Goal: Navigation & Orientation: Find specific page/section

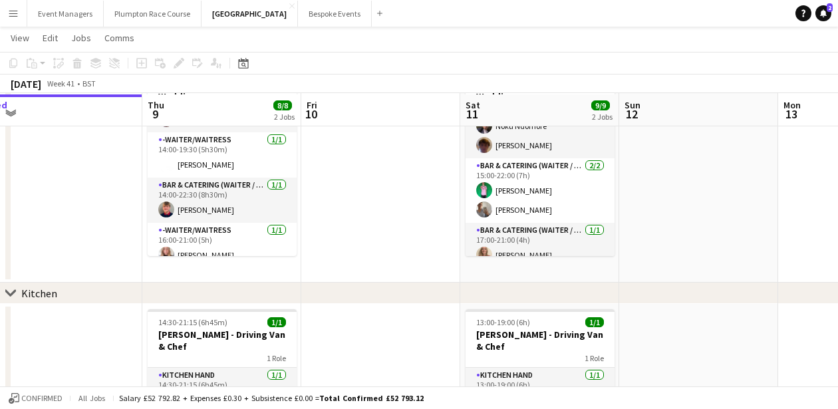
scroll to position [96, 0]
click at [277, 28] on app-page-menu "View Day view expanded Day view collapsed Month view Date picker Jump to [DATE]…" at bounding box center [419, 39] width 838 height 25
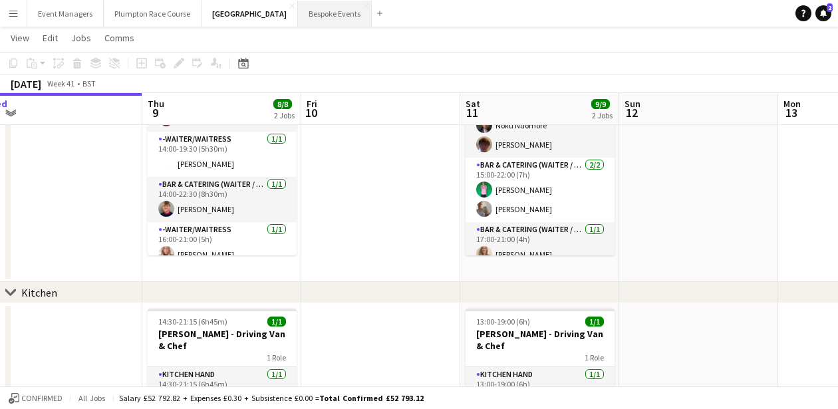
click at [298, 14] on button "Bespoke Events Close" at bounding box center [335, 14] width 74 height 26
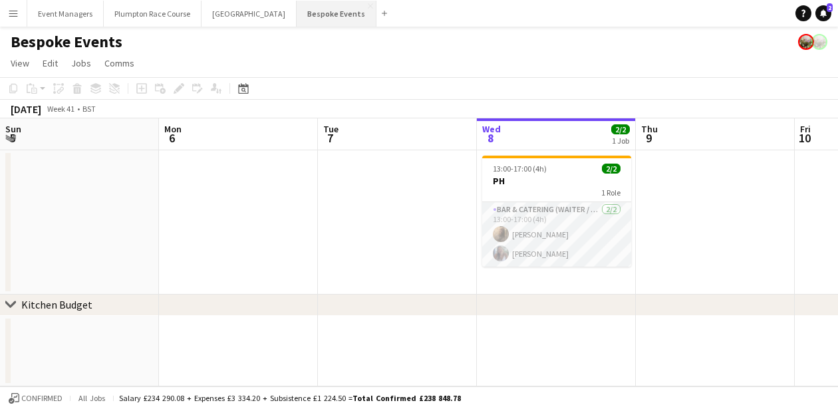
scroll to position [0, 318]
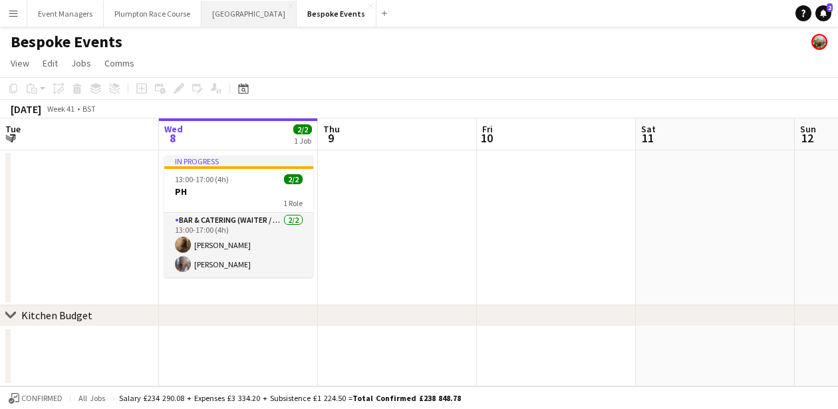
click at [222, 16] on button "[GEOGRAPHIC_DATA] Close" at bounding box center [249, 14] width 95 height 26
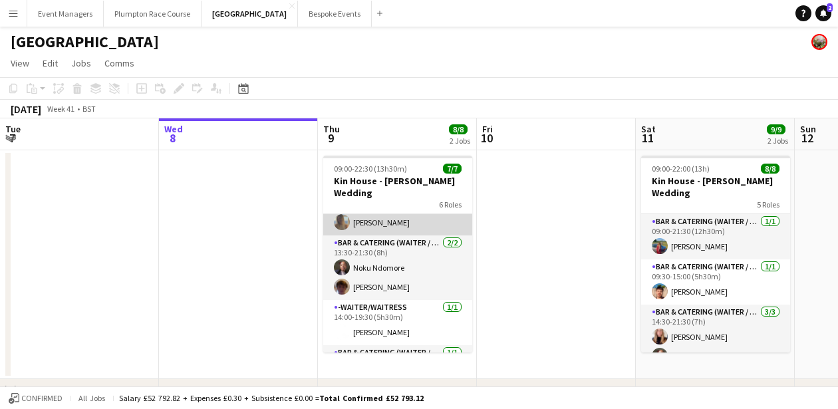
scroll to position [78, 0]
